Goal: Task Accomplishment & Management: Manage account settings

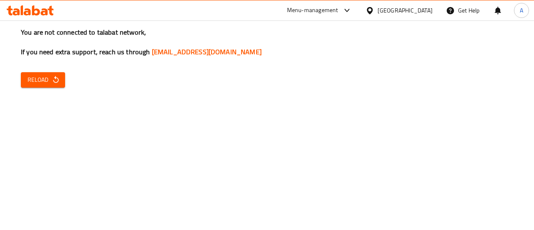
click at [267, 79] on div "You are not connected to talabat network, If you need extra support, reach us t…" at bounding box center [267, 115] width 534 height 230
click at [33, 73] on button "Reload" at bounding box center [43, 79] width 44 height 15
click at [56, 76] on icon "button" at bounding box center [56, 80] width 8 height 8
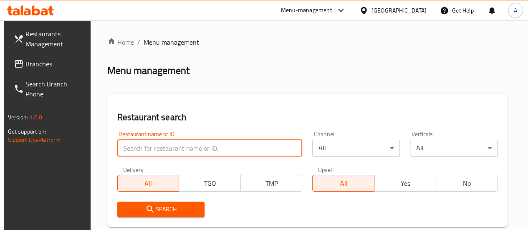
click at [154, 142] on input "search" at bounding box center [209, 148] width 185 height 17
click button "Search" at bounding box center [161, 208] width 88 height 15
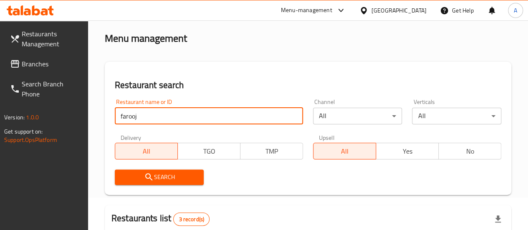
scroll to position [28, 0]
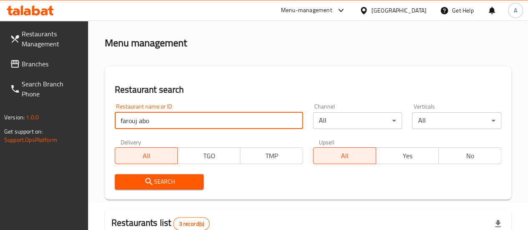
type input "farouj abo"
click button "Search" at bounding box center [159, 181] width 89 height 15
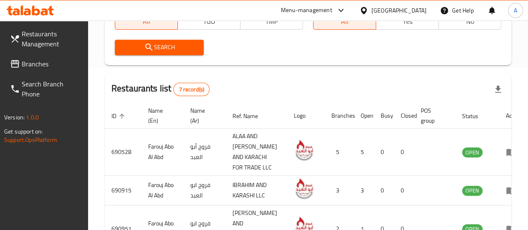
scroll to position [167, 0]
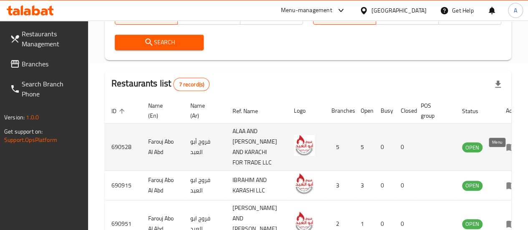
click at [506, 152] on icon "enhanced table" at bounding box center [511, 147] width 10 height 10
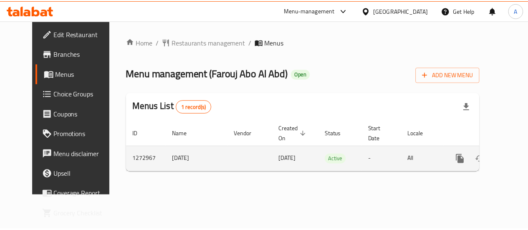
scroll to position [0, 3]
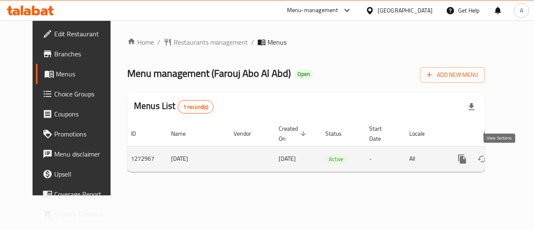
click at [517, 159] on icon "enhanced table" at bounding box center [522, 159] width 10 height 10
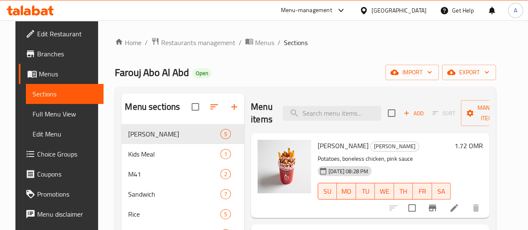
scroll to position [117, 0]
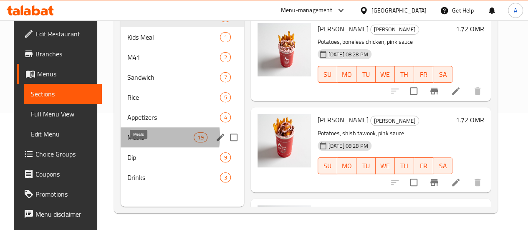
click at [134, 142] on span "Meals" at bounding box center [160, 137] width 66 height 10
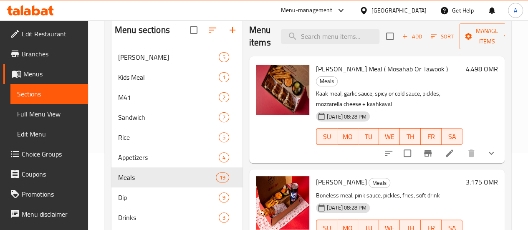
scroll to position [117, 0]
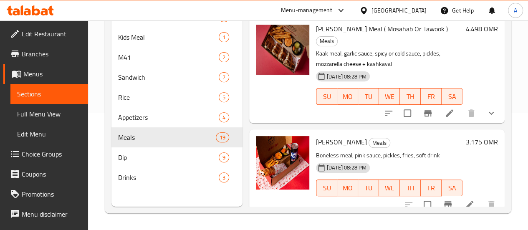
click at [49, 157] on span "Choice Groups" at bounding box center [52, 154] width 60 height 10
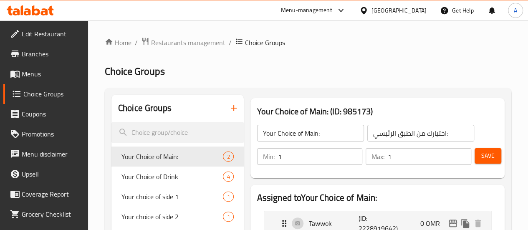
click at [231, 109] on icon "button" at bounding box center [234, 108] width 6 height 6
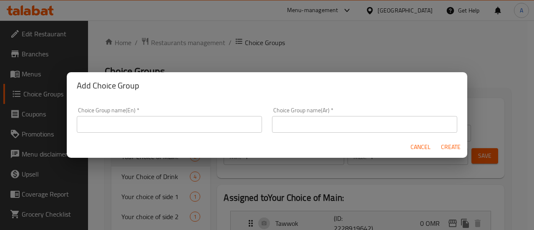
click at [172, 125] on input "text" at bounding box center [169, 124] width 185 height 17
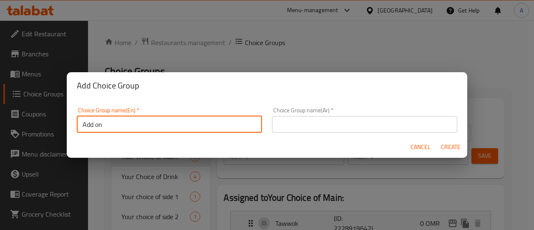
type input "Add On Size"
click at [115, 122] on input "Add On Size" at bounding box center [169, 124] width 185 height 17
click at [367, 121] on input "text" at bounding box center [364, 124] width 185 height 17
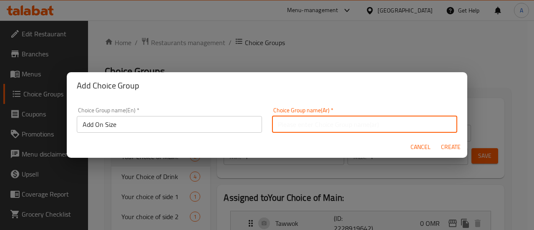
paste input "إضافة حجم"
type input "إضافة حجم"
click at [450, 145] on span "Create" at bounding box center [451, 147] width 20 height 10
type input "Add On Size"
type input "إضافة حجم"
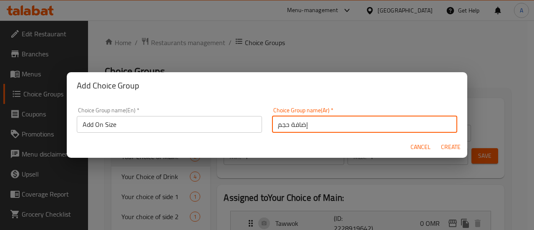
type input "0"
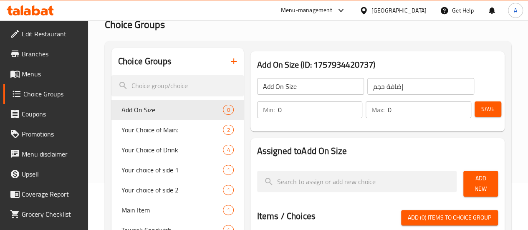
scroll to position [83, 0]
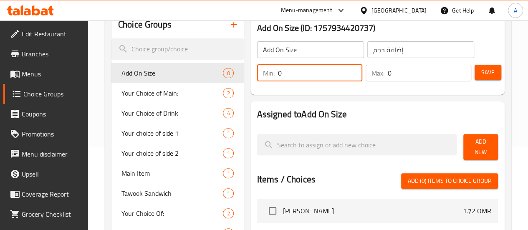
click at [278, 73] on input "0" at bounding box center [320, 73] width 85 height 17
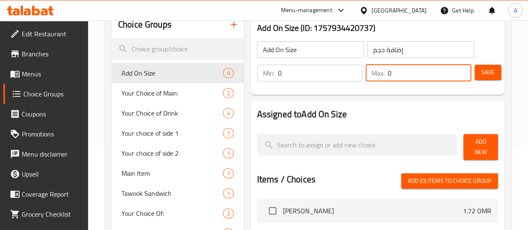
drag, startPoint x: 405, startPoint y: 77, endPoint x: 366, endPoint y: 76, distance: 38.8
click at [366, 76] on div "Max: 0 ​" at bounding box center [418, 73] width 106 height 17
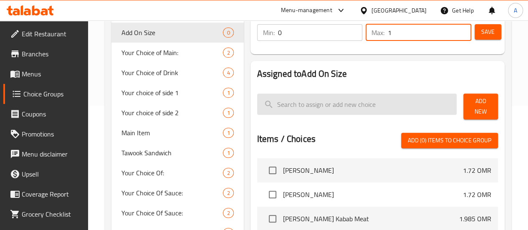
scroll to position [125, 0]
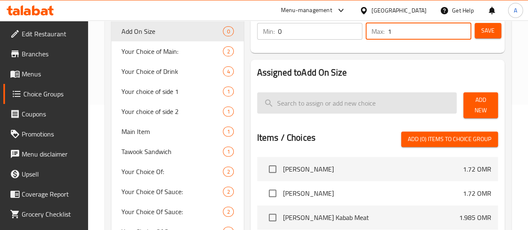
type input "1"
click at [336, 108] on input "search" at bounding box center [357, 102] width 200 height 21
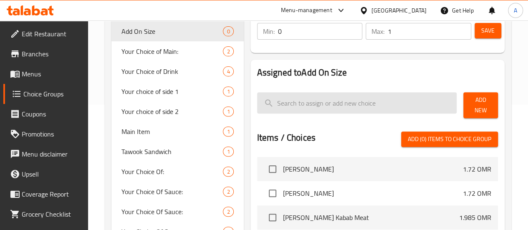
click at [340, 103] on input "search" at bounding box center [357, 102] width 200 height 21
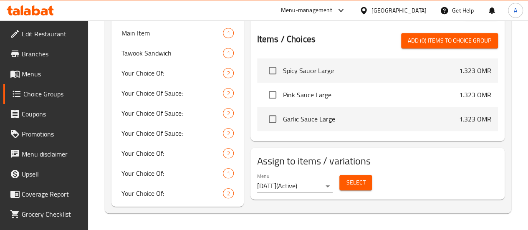
scroll to position [140, 0]
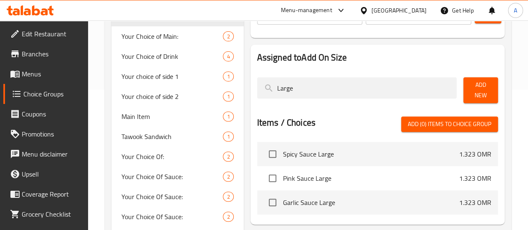
type input "Large"
click at [470, 91] on span "Add New" at bounding box center [480, 90] width 21 height 21
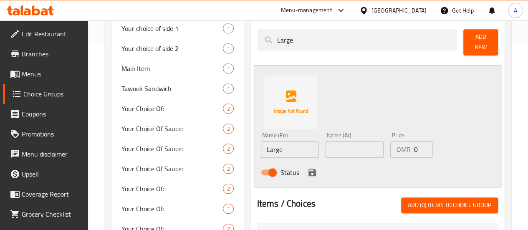
scroll to position [224, 0]
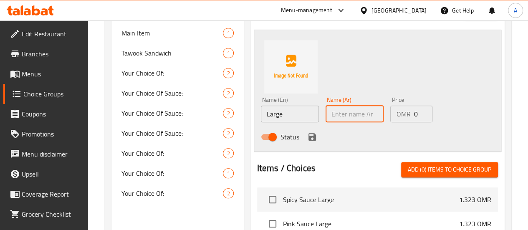
click at [333, 110] on input "text" at bounding box center [354, 114] width 58 height 17
type input "كبير"
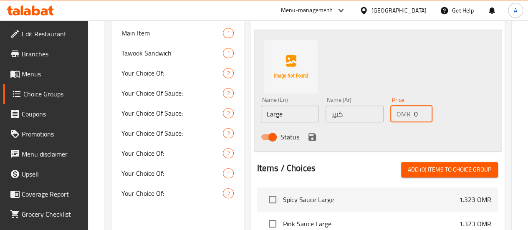
drag, startPoint x: 409, startPoint y: 109, endPoint x: 416, endPoint y: 107, distance: 7.8
click at [398, 106] on div "OMR 0 Price" at bounding box center [411, 114] width 42 height 17
type input "0"
type input "0.662"
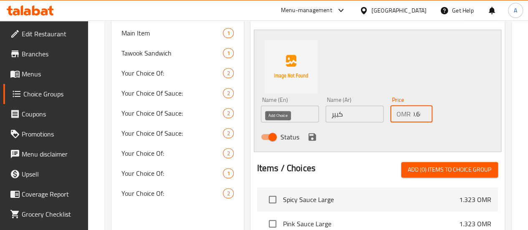
scroll to position [0, 0]
click at [307, 135] on icon "save" at bounding box center [312, 137] width 10 height 10
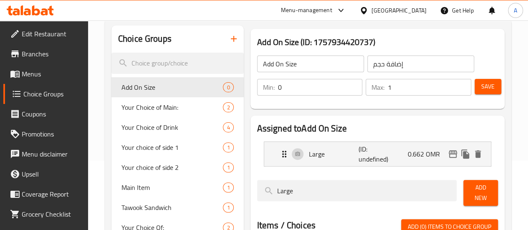
scroll to position [57, 0]
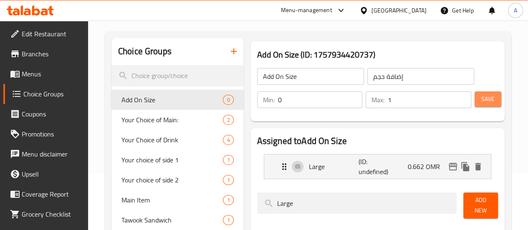
click at [491, 103] on button "Save" at bounding box center [487, 98] width 27 height 15
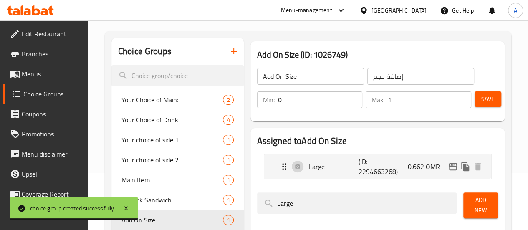
click at [40, 54] on span "Branches" at bounding box center [52, 54] width 60 height 10
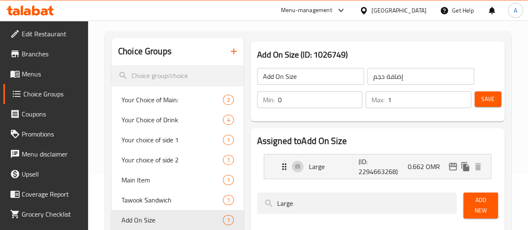
click at [42, 78] on span "Menus" at bounding box center [52, 74] width 60 height 10
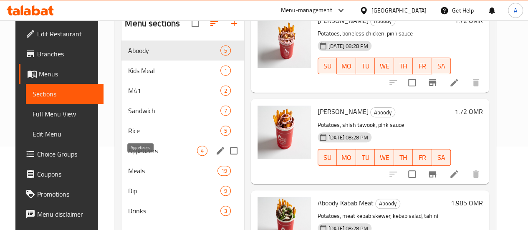
scroll to position [117, 0]
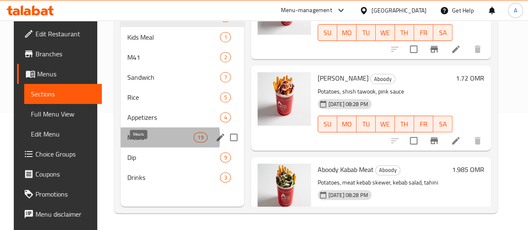
click at [135, 142] on span "Meals" at bounding box center [160, 137] width 66 height 10
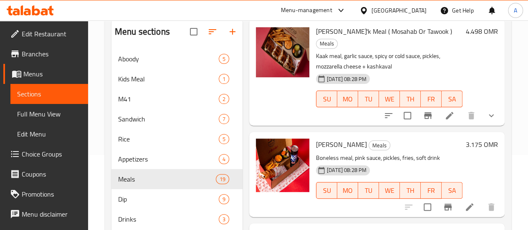
scroll to position [83, 0]
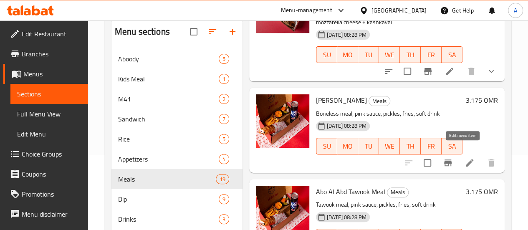
click at [464, 158] on icon at bounding box center [469, 163] width 10 height 10
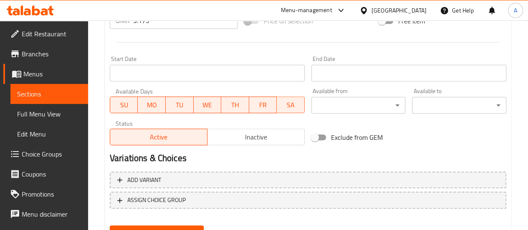
scroll to position [372, 0]
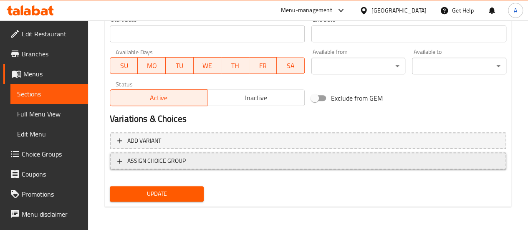
click at [131, 161] on span "ASSIGN CHOICE GROUP" at bounding box center [156, 161] width 58 height 10
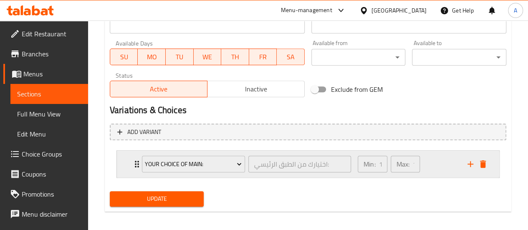
scroll to position [385, 0]
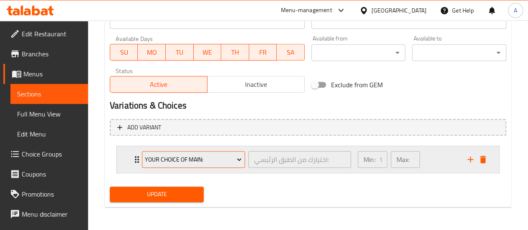
click at [224, 164] on button "Your Choice of Main:" at bounding box center [193, 159] width 103 height 17
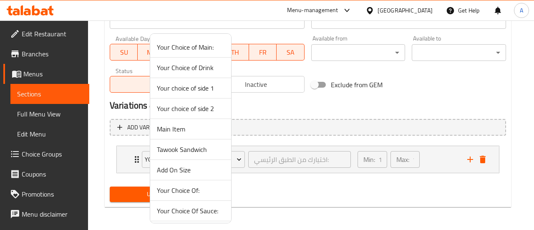
click at [179, 170] on span "Add On Size" at bounding box center [191, 170] width 68 height 10
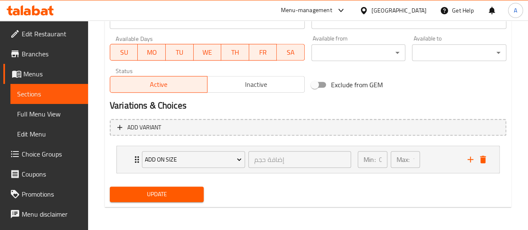
click at [190, 195] on span "Update" at bounding box center [156, 194] width 81 height 10
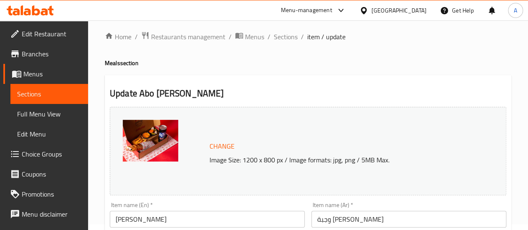
scroll to position [0, 0]
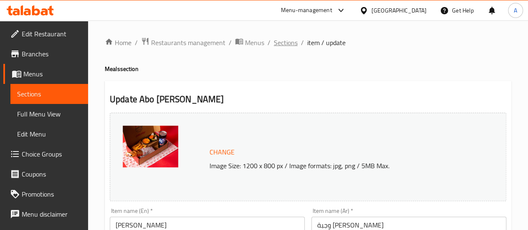
click at [293, 42] on span "Sections" at bounding box center [286, 43] width 24 height 10
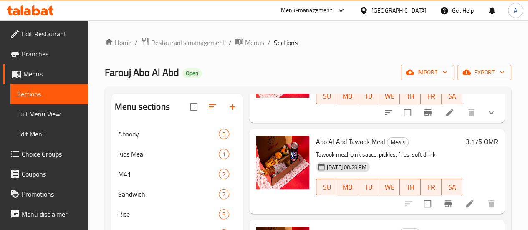
scroll to position [83, 0]
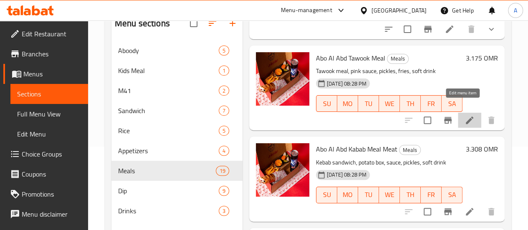
click at [466, 115] on icon at bounding box center [469, 120] width 10 height 10
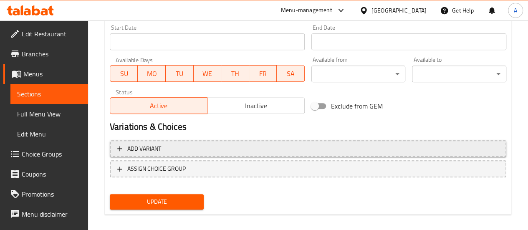
scroll to position [372, 0]
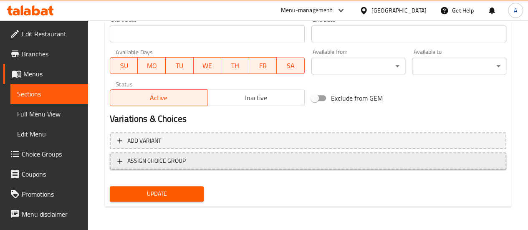
click at [179, 162] on span "ASSIGN CHOICE GROUP" at bounding box center [156, 161] width 58 height 10
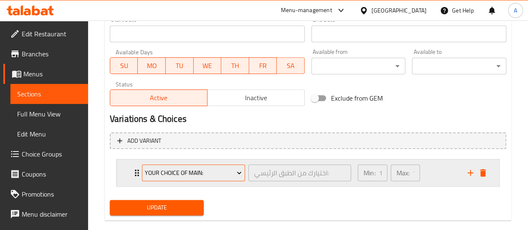
click at [181, 171] on span "Your Choice of Main:" at bounding box center [193, 173] width 97 height 10
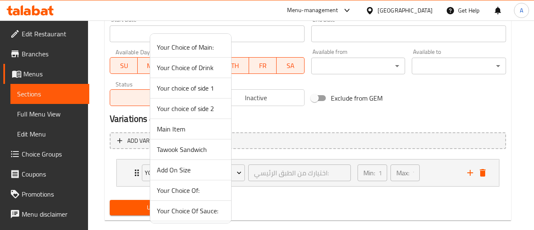
click at [179, 166] on span "Add On Size" at bounding box center [191, 170] width 68 height 10
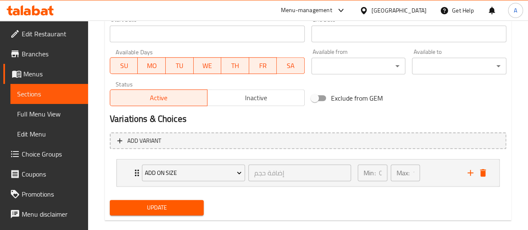
click at [187, 201] on button "Update" at bounding box center [157, 207] width 94 height 15
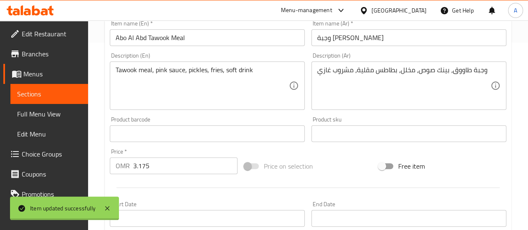
scroll to position [0, 0]
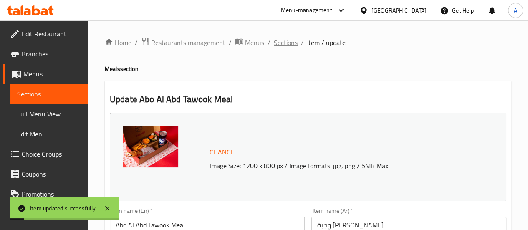
click at [290, 46] on span "Sections" at bounding box center [286, 43] width 24 height 10
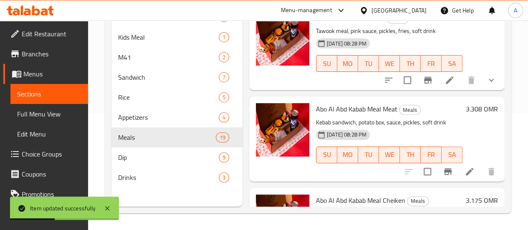
scroll to position [250, 0]
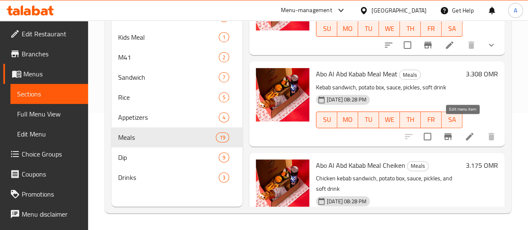
click at [466, 131] on icon at bounding box center [469, 136] width 10 height 10
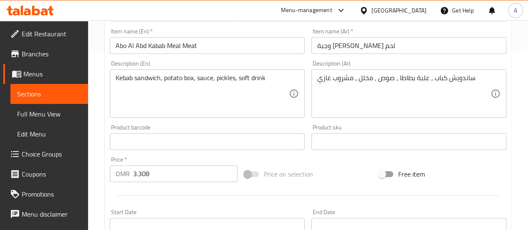
scroll to position [372, 0]
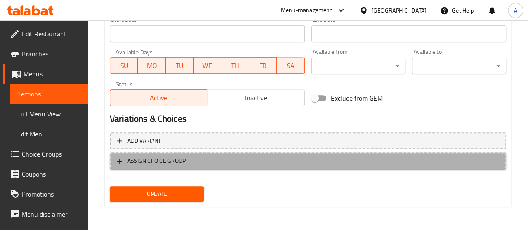
click at [176, 159] on span "ASSIGN CHOICE GROUP" at bounding box center [156, 161] width 58 height 10
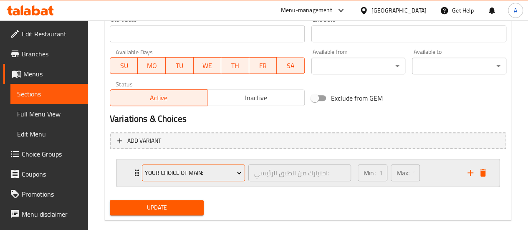
click at [228, 173] on span "Your Choice of Main:" at bounding box center [193, 173] width 97 height 10
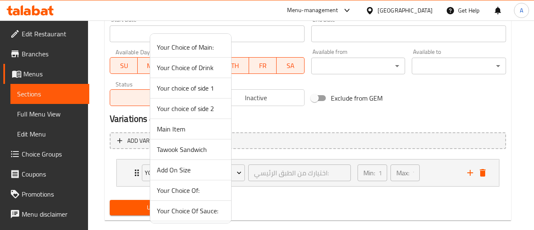
click at [183, 171] on span "Add On Size" at bounding box center [191, 170] width 68 height 10
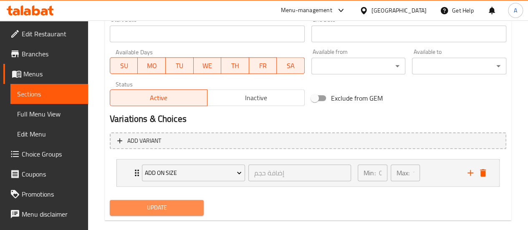
click at [181, 209] on span "Update" at bounding box center [156, 207] width 81 height 10
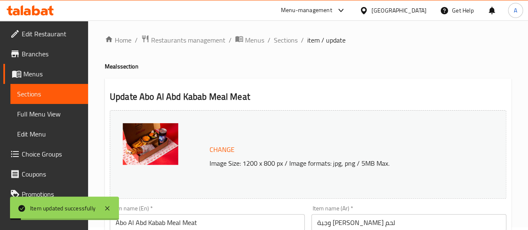
scroll to position [0, 0]
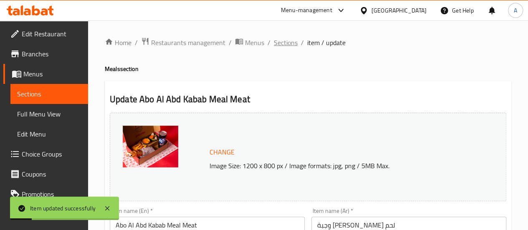
click at [287, 44] on span "Sections" at bounding box center [286, 43] width 24 height 10
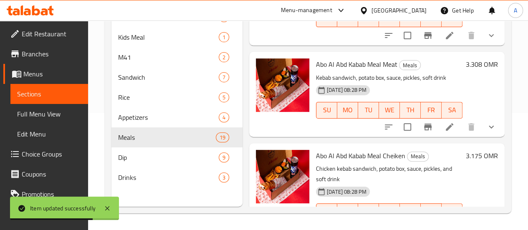
scroll to position [334, 0]
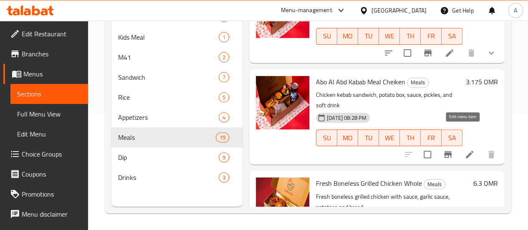
click at [466, 151] on icon at bounding box center [470, 155] width 8 height 8
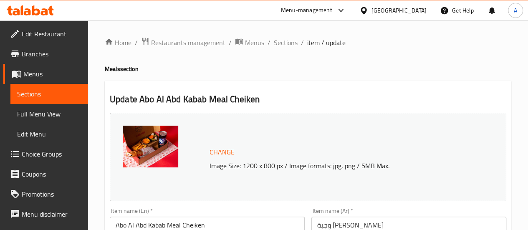
scroll to position [83, 0]
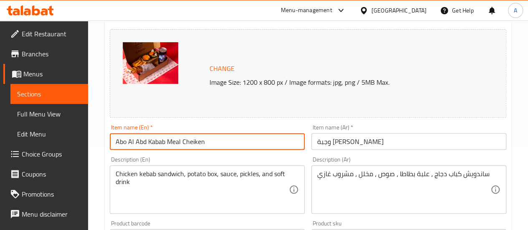
click at [194, 141] on input "Abo Al Abd Kabab Meal Cheiken" at bounding box center [207, 141] width 195 height 17
click at [196, 141] on input "Abo Al Abd Kabab Meal Cheiken" at bounding box center [207, 141] width 195 height 17
drag, startPoint x: 211, startPoint y: 143, endPoint x: 187, endPoint y: 141, distance: 23.9
click at [187, 141] on input "Abo Al Abd Kabab Meal Cheiken" at bounding box center [207, 141] width 195 height 17
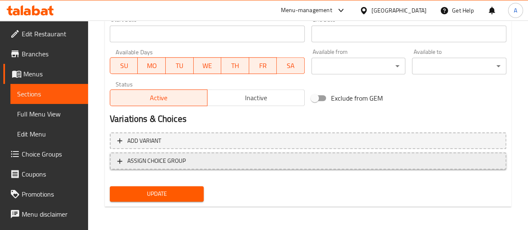
type input "Abo Al Abd Kabab Meal Chicken"
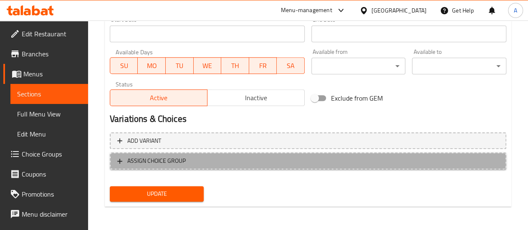
click at [150, 156] on span "ASSIGN CHOICE GROUP" at bounding box center [156, 161] width 58 height 10
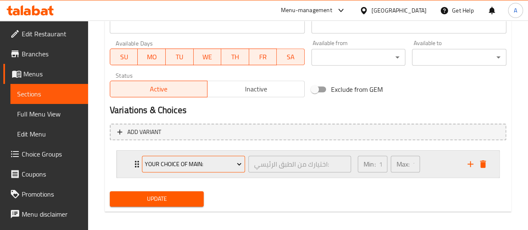
scroll to position [385, 0]
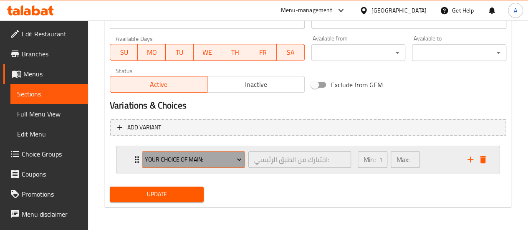
click at [193, 163] on span "Your Choice of Main:" at bounding box center [193, 159] width 97 height 10
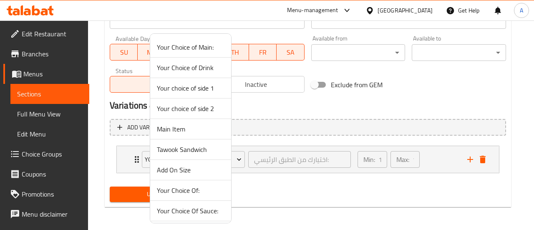
click at [181, 168] on span "Add On Size" at bounding box center [191, 170] width 68 height 10
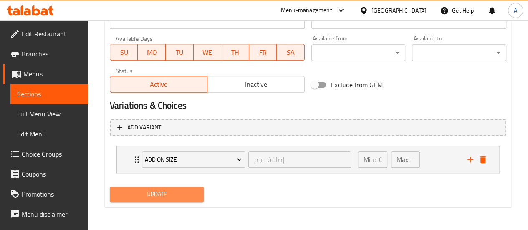
click at [174, 192] on span "Update" at bounding box center [156, 194] width 81 height 10
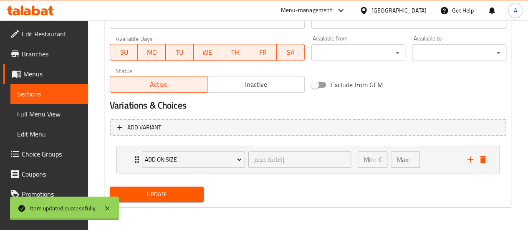
scroll to position [0, 0]
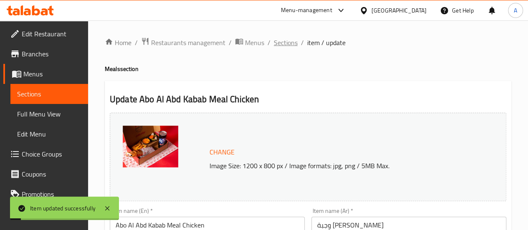
click at [291, 39] on span "Sections" at bounding box center [286, 43] width 24 height 10
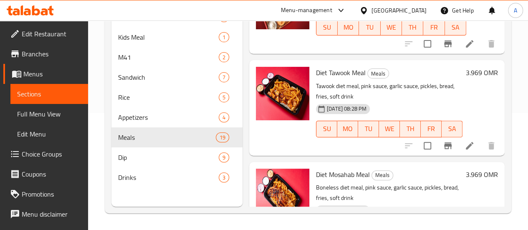
scroll to position [626, 0]
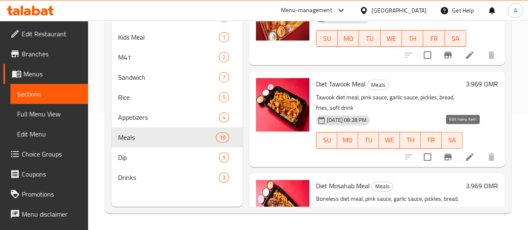
click at [464, 152] on icon at bounding box center [469, 157] width 10 height 10
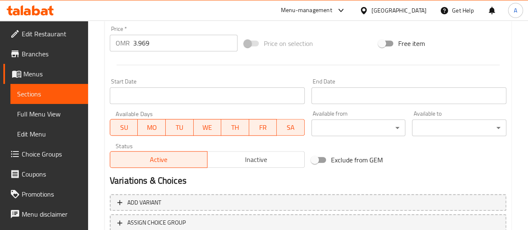
scroll to position [372, 0]
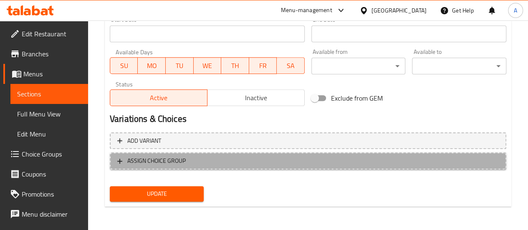
click at [191, 156] on span "ASSIGN CHOICE GROUP" at bounding box center [307, 161] width 381 height 10
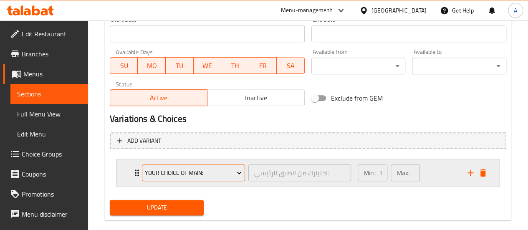
click at [191, 175] on span "Your Choice of Main:" at bounding box center [193, 173] width 97 height 10
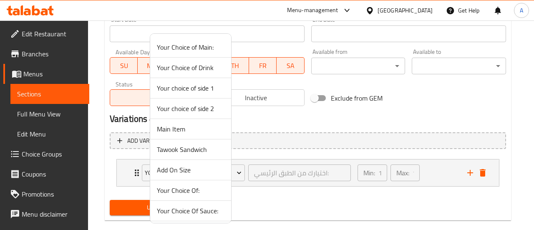
click at [185, 169] on span "Add On Size" at bounding box center [191, 170] width 68 height 10
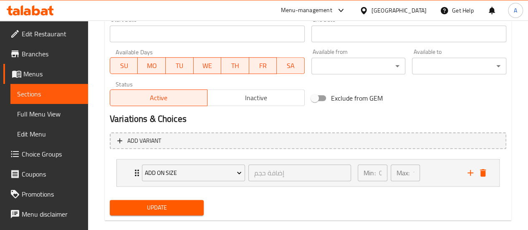
click at [165, 204] on span "Update" at bounding box center [156, 207] width 81 height 10
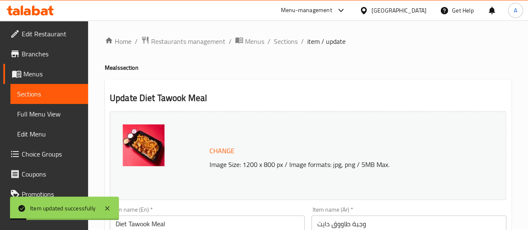
scroll to position [0, 0]
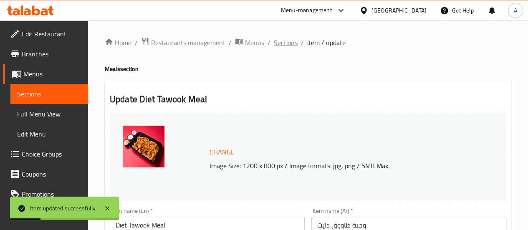
click at [287, 45] on span "Sections" at bounding box center [286, 43] width 24 height 10
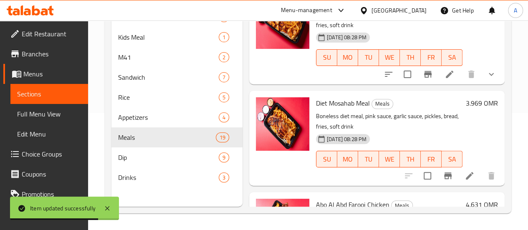
scroll to position [709, 0]
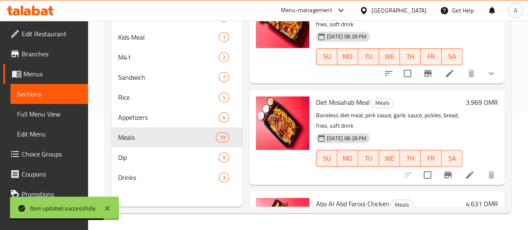
click at [464, 170] on icon at bounding box center [469, 175] width 10 height 10
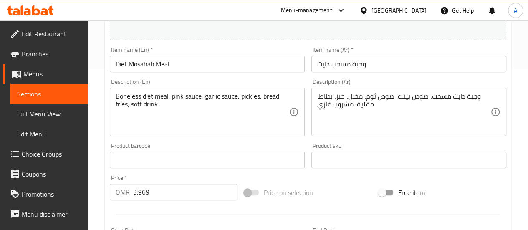
scroll to position [372, 0]
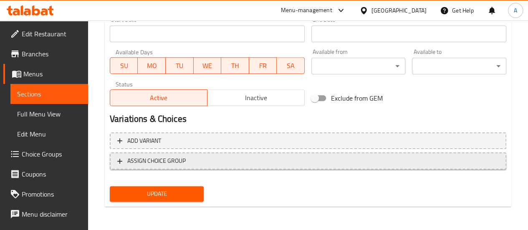
click at [181, 163] on span "ASSIGN CHOICE GROUP" at bounding box center [156, 161] width 58 height 10
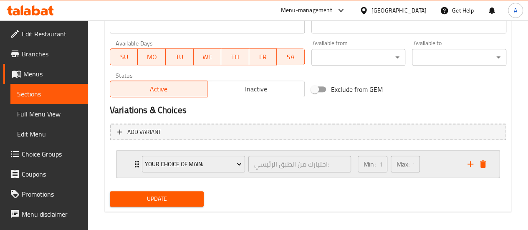
scroll to position [385, 0]
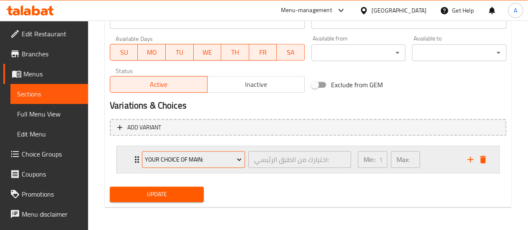
click at [192, 156] on span "Your Choice of Main:" at bounding box center [193, 159] width 97 height 10
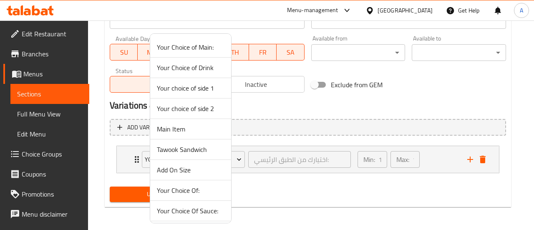
click at [182, 173] on span "Add On Size" at bounding box center [191, 170] width 68 height 10
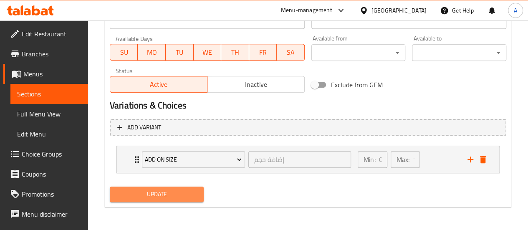
click at [192, 194] on span "Update" at bounding box center [156, 194] width 81 height 10
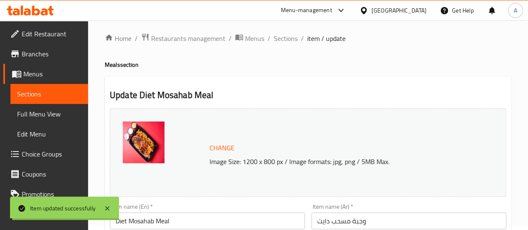
scroll to position [0, 0]
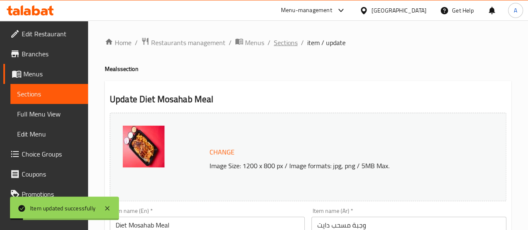
click at [274, 41] on span "Sections" at bounding box center [286, 43] width 24 height 10
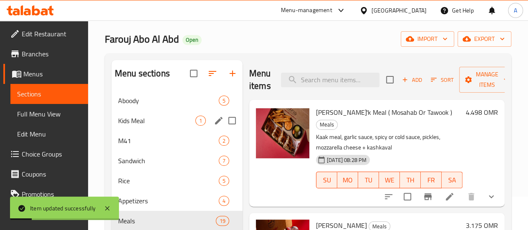
scroll to position [83, 0]
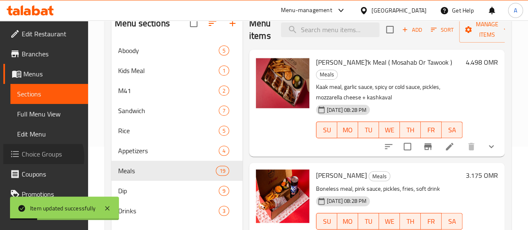
click at [40, 157] on span "Choice Groups" at bounding box center [52, 154] width 60 height 10
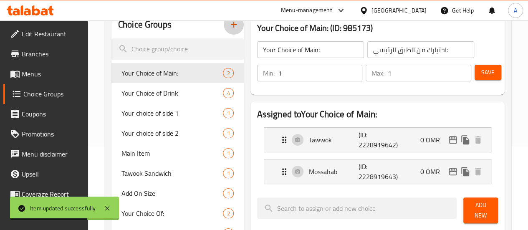
click at [229, 24] on icon "button" at bounding box center [234, 25] width 10 height 10
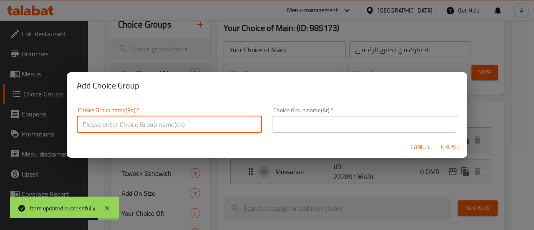
click at [162, 123] on input "text" at bounding box center [169, 124] width 185 height 17
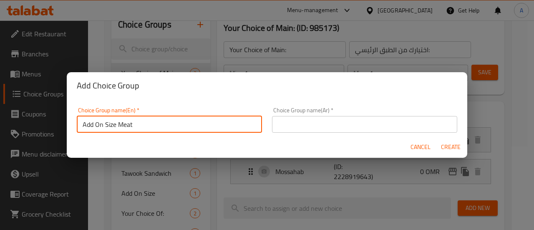
click at [119, 126] on input "Add On Size Meat" at bounding box center [169, 124] width 185 height 17
type input "Add On Size Meat"
drag, startPoint x: 336, startPoint y: 126, endPoint x: 355, endPoint y: 131, distance: 19.1
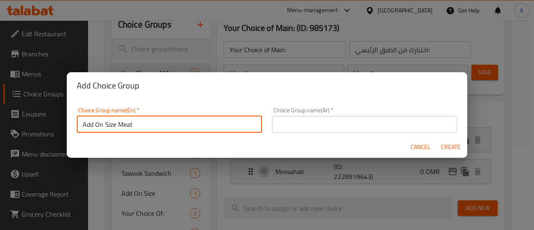
click at [336, 126] on input "text" at bounding box center [364, 124] width 185 height 17
paste input "إضافة حجم اللحم"
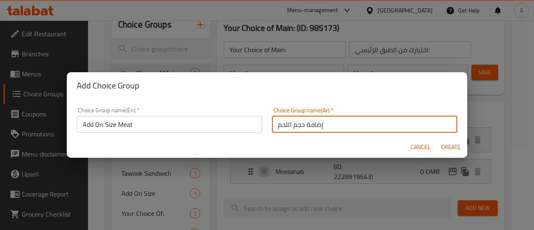
type input "إضافة حجم اللحم"
click at [451, 151] on span "Create" at bounding box center [451, 147] width 20 height 10
type input "Add On Size Meat"
type input "إضافة حجم اللحم"
type input "0"
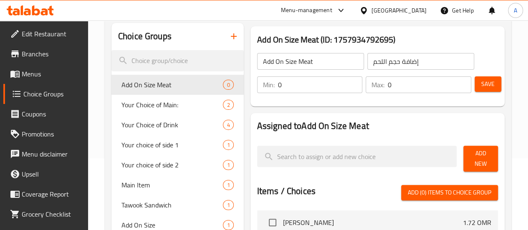
scroll to position [42, 0]
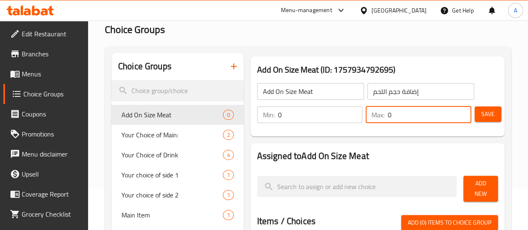
drag, startPoint x: 411, startPoint y: 116, endPoint x: 360, endPoint y: 123, distance: 52.3
click at [365, 119] on div "Max: 0 ​" at bounding box center [418, 114] width 106 height 17
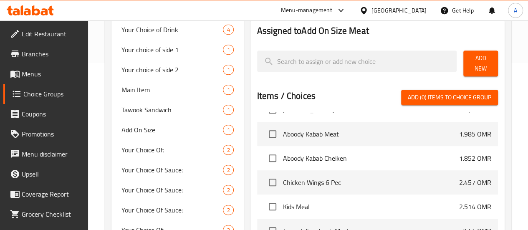
scroll to position [0, 0]
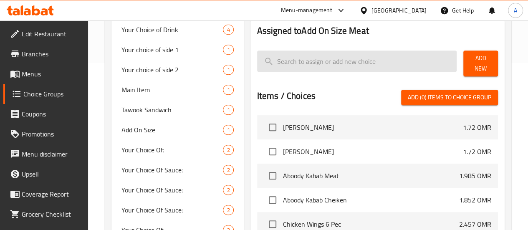
type input "1"
click at [348, 60] on input "search" at bounding box center [357, 60] width 200 height 21
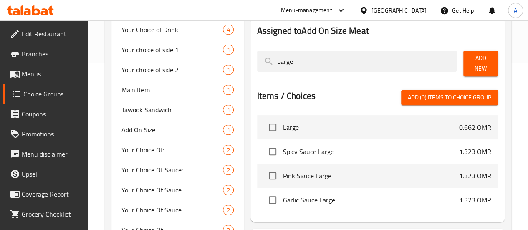
type input "Large"
click at [490, 59] on span "Add New" at bounding box center [480, 63] width 21 height 21
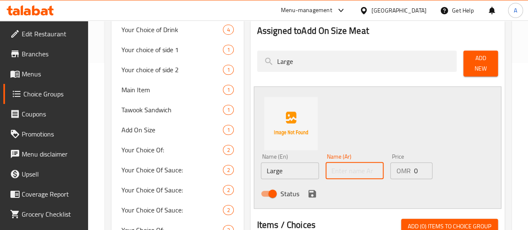
click at [334, 167] on input "text" at bounding box center [354, 170] width 58 height 17
type input ";"
type input "كبير"
drag, startPoint x: 403, startPoint y: 166, endPoint x: 390, endPoint y: 167, distance: 13.5
click at [390, 167] on div "OMR 0 Price" at bounding box center [411, 170] width 42 height 17
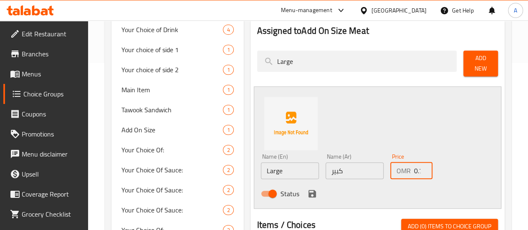
scroll to position [0, 3]
type input "0.793"
click at [307, 191] on icon "save" at bounding box center [312, 194] width 10 height 10
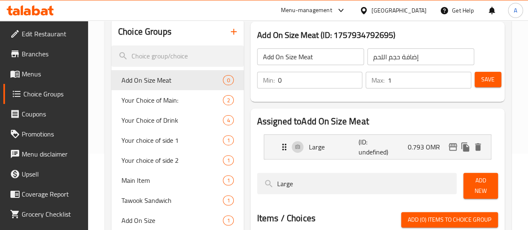
scroll to position [83, 0]
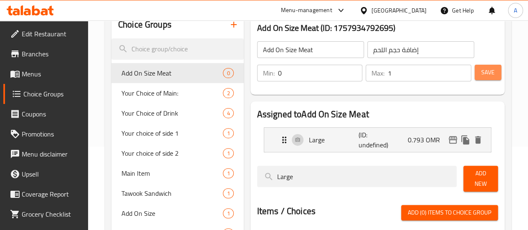
click at [489, 73] on span "Save" at bounding box center [487, 72] width 13 height 10
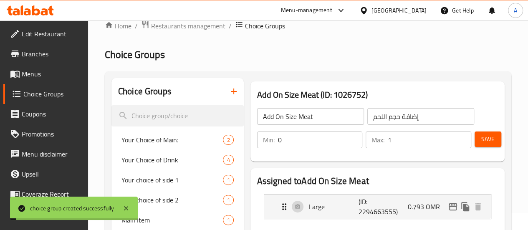
scroll to position [0, 0]
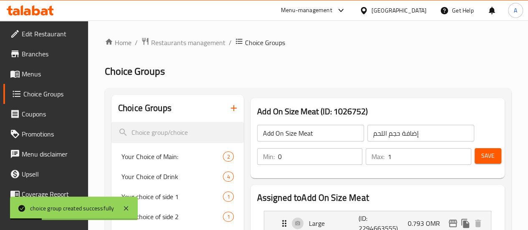
click at [41, 94] on span "Choice Groups" at bounding box center [52, 94] width 58 height 10
click at [38, 78] on span "Menus" at bounding box center [52, 74] width 60 height 10
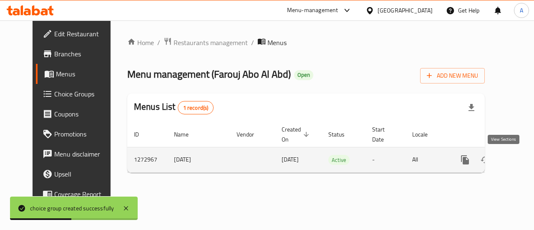
click at [515, 153] on link "enhanced table" at bounding box center [525, 160] width 20 height 20
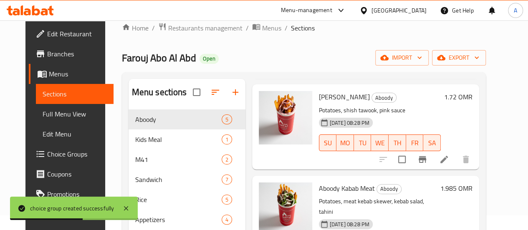
scroll to position [117, 0]
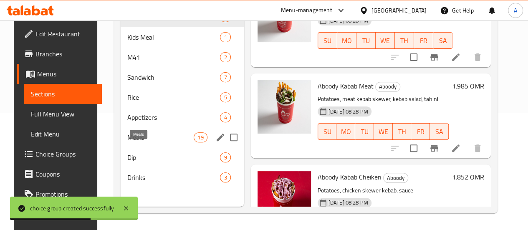
click at [132, 142] on span "Meals" at bounding box center [160, 137] width 66 height 10
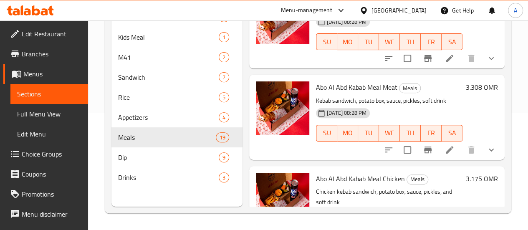
scroll to position [250, 0]
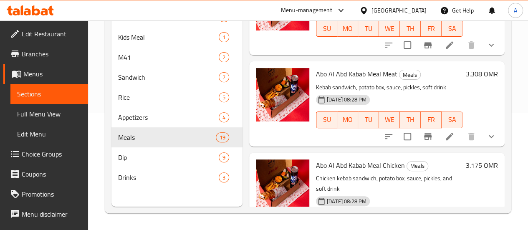
click at [447, 131] on icon at bounding box center [449, 136] width 10 height 10
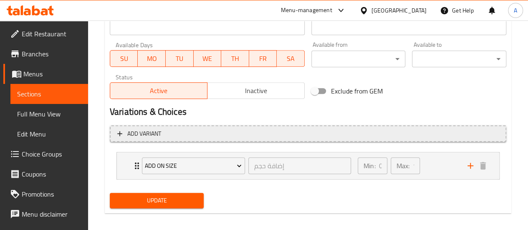
scroll to position [385, 0]
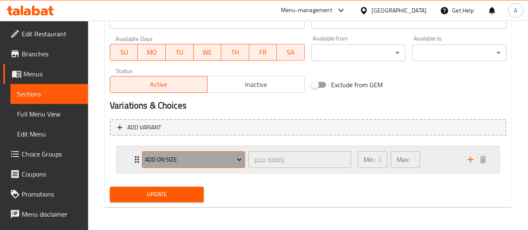
click at [177, 153] on button "Add On Size" at bounding box center [193, 159] width 103 height 17
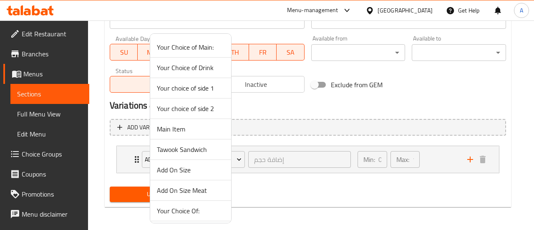
click at [197, 193] on span "Add On Size Meat" at bounding box center [191, 190] width 68 height 10
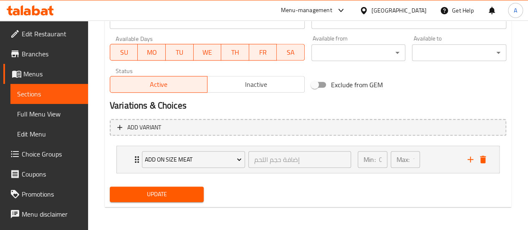
click at [181, 197] on span "Update" at bounding box center [156, 194] width 81 height 10
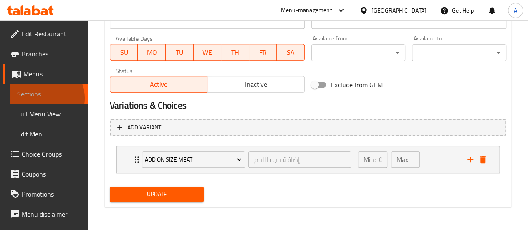
click at [43, 98] on span "Sections" at bounding box center [49, 94] width 64 height 10
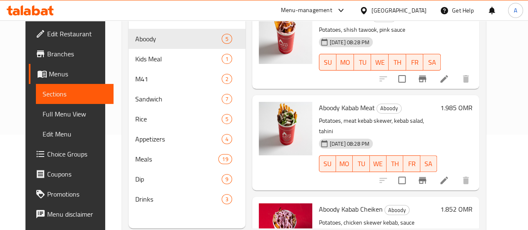
scroll to position [117, 0]
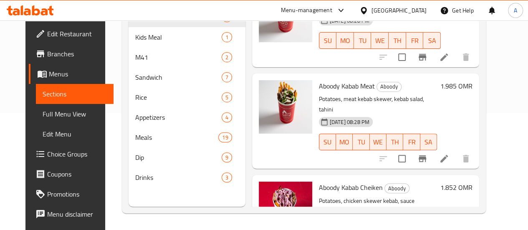
drag, startPoint x: 41, startPoint y: 150, endPoint x: 66, endPoint y: 146, distance: 25.4
click at [47, 150] on span "Choice Groups" at bounding box center [77, 154] width 60 height 10
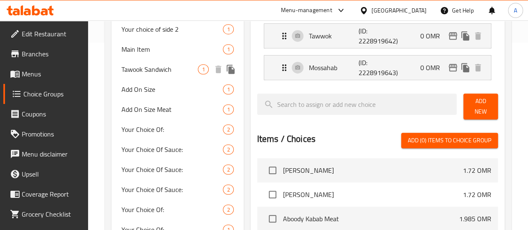
scroll to position [200, 0]
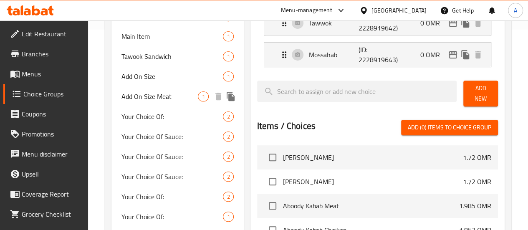
click at [146, 101] on span "Add On Size Meat" at bounding box center [159, 96] width 77 height 10
type input "Add On Size Meat"
type input "إضافة حجم اللحم"
type input "0"
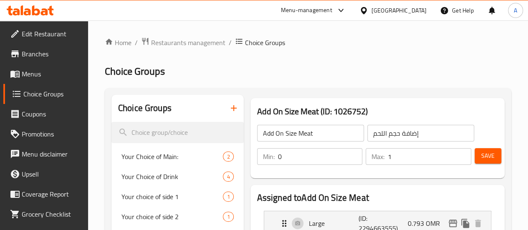
scroll to position [0, 0]
click at [283, 136] on input "Add On Size Meat" at bounding box center [310, 133] width 107 height 17
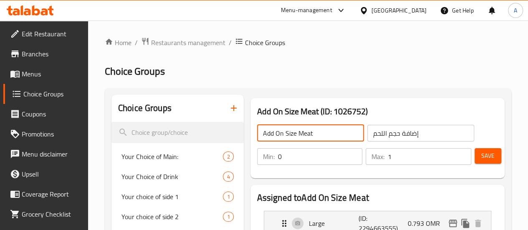
click at [283, 136] on input "Add On Size Meat" at bounding box center [310, 133] width 107 height 17
type input "S"
click at [283, 136] on input "Add On Size Fries & Drink" at bounding box center [310, 133] width 107 height 17
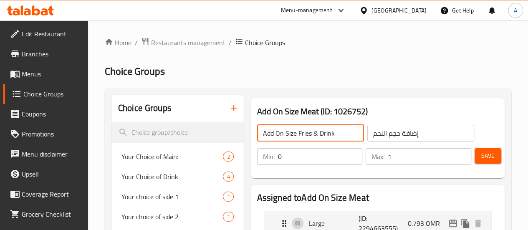
click at [283, 136] on input "Add On Size Fries & Drink" at bounding box center [310, 133] width 107 height 17
paste input "إضافة حجم اللحم"
type input "Add On Size Fries & Drink"
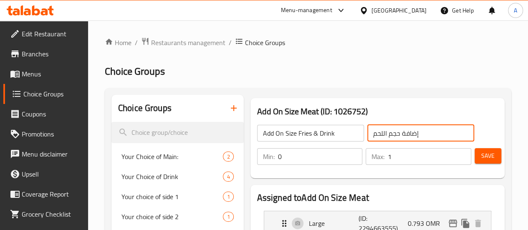
click at [398, 130] on input "إضافة حجم اللحم" at bounding box center [420, 133] width 107 height 17
paste input "بطاطس والمشروب"
type input "إضافة حجم البطاطس والمشروب"
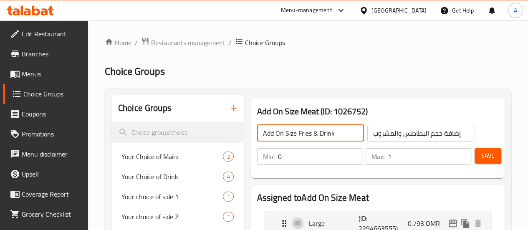
drag, startPoint x: 249, startPoint y: 134, endPoint x: 226, endPoint y: 131, distance: 24.0
click at [257, 131] on input "Add On Size Fries & Drink" at bounding box center [310, 133] width 107 height 17
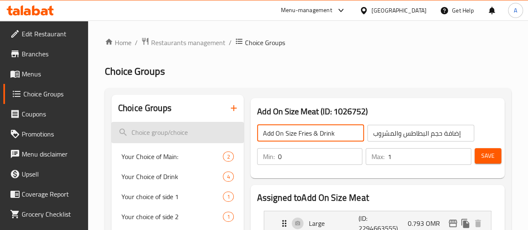
drag, startPoint x: 264, startPoint y: 135, endPoint x: 202, endPoint y: 128, distance: 61.7
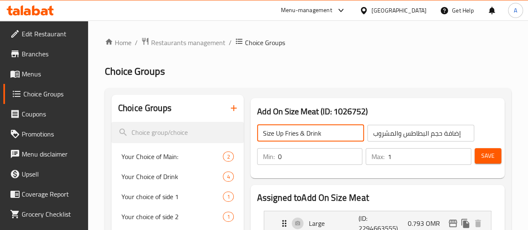
click at [287, 135] on input "Size Up Fries & Drink" at bounding box center [310, 133] width 107 height 17
type input "Size Up Fries & Drink"
click at [414, 131] on input "إضافة حجم البطاطس والمشروب" at bounding box center [420, 133] width 107 height 17
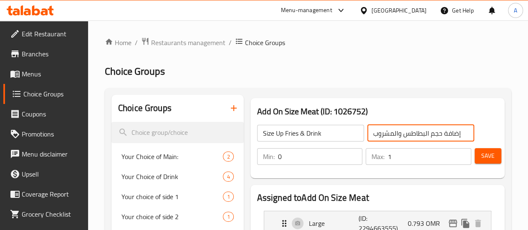
click at [414, 131] on input "إضافة حجم البطاطس والمشروب" at bounding box center [420, 133] width 107 height 17
paste input "كبير"
type input "تكبير حجم البطاطس والمشروب"
click at [493, 151] on button "Save" at bounding box center [487, 155] width 27 height 15
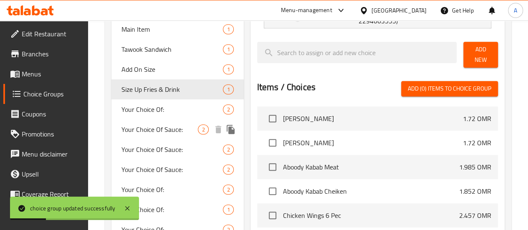
scroll to position [209, 0]
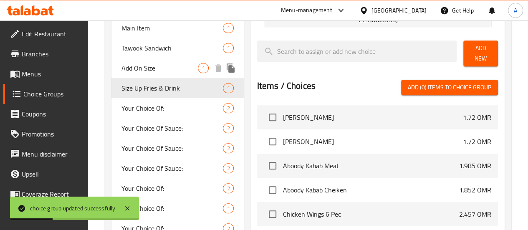
click at [141, 73] on span "Add On Size" at bounding box center [159, 68] width 77 height 10
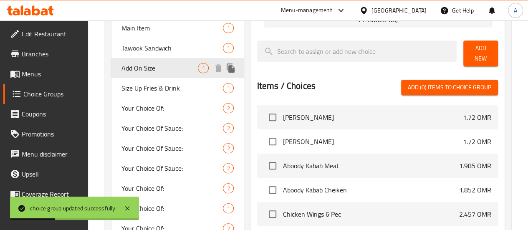
type input "Add On Size"
type input "إضافة حجم"
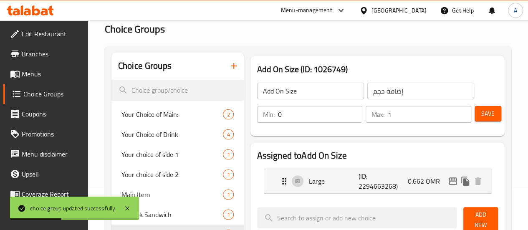
scroll to position [0, 0]
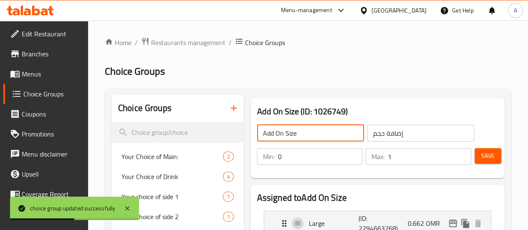
drag, startPoint x: 271, startPoint y: 134, endPoint x: 223, endPoint y: 128, distance: 48.3
click at [255, 128] on div "Add On Size ​" at bounding box center [310, 133] width 110 height 20
type input "S"
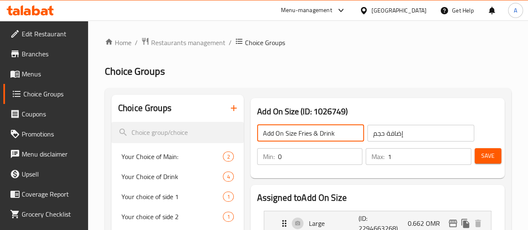
click at [262, 134] on input "Add On Size Fries & Drink" at bounding box center [310, 133] width 107 height 17
type input "Add On Size Fries & Drink"
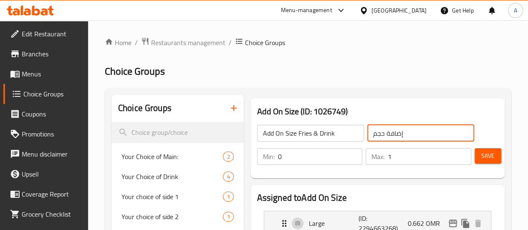
click at [405, 126] on input "إضافة حجم" at bounding box center [420, 133] width 107 height 17
click at [375, 137] on input "إضافة حجم" at bounding box center [420, 133] width 107 height 17
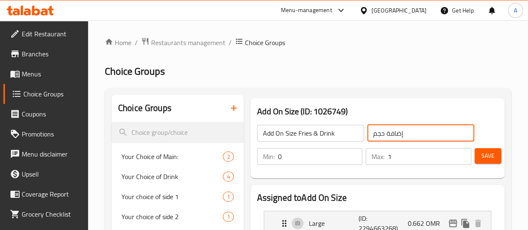
click at [375, 137] on input "إضافة حجم" at bounding box center [420, 133] width 107 height 17
paste input "البطاطس والمشروب"
type input "إضافة حجم البطاطس والمشروب"
click at [481, 154] on span "Save" at bounding box center [487, 156] width 13 height 10
